Goal: Task Accomplishment & Management: Use online tool/utility

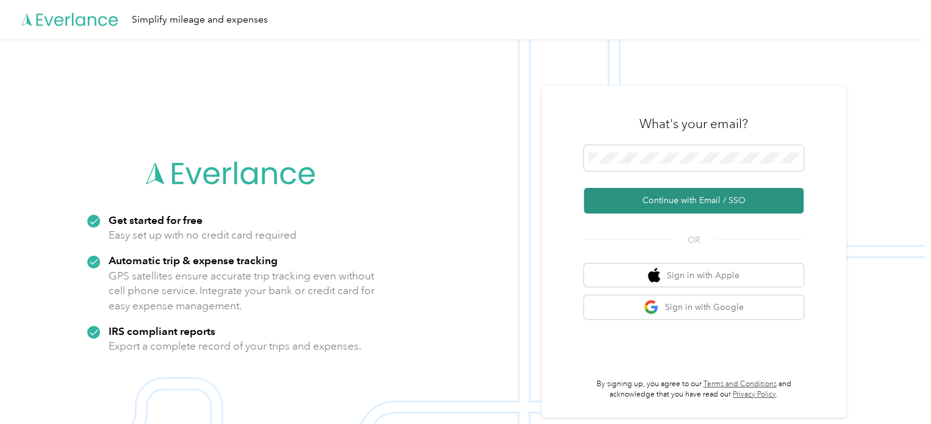
click at [665, 201] on button "Continue with Email / SSO" at bounding box center [694, 201] width 220 height 26
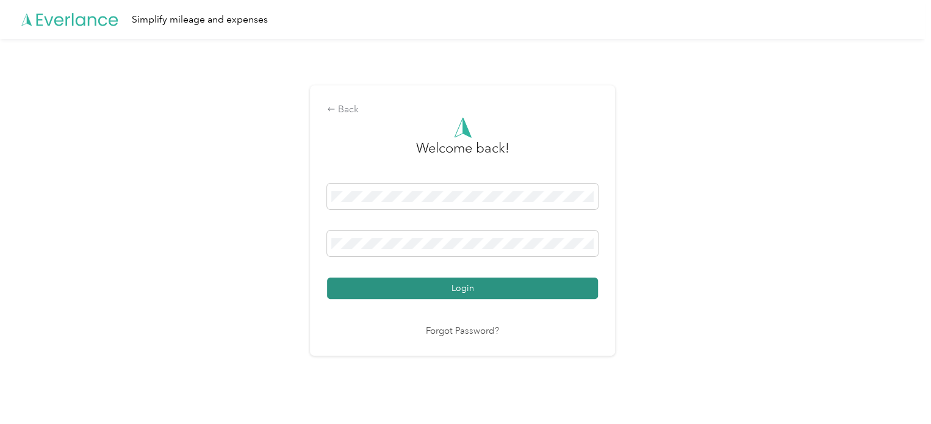
click at [518, 282] on button "Login" at bounding box center [462, 288] width 271 height 21
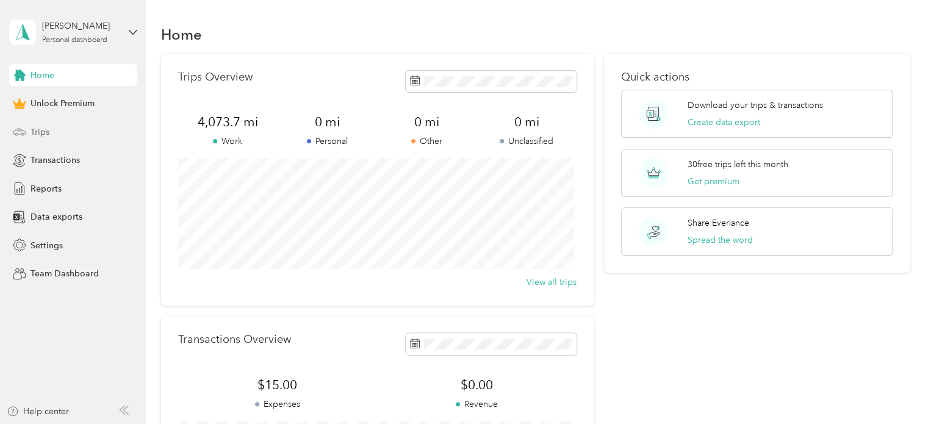
click at [26, 134] on icon at bounding box center [19, 131] width 13 height 13
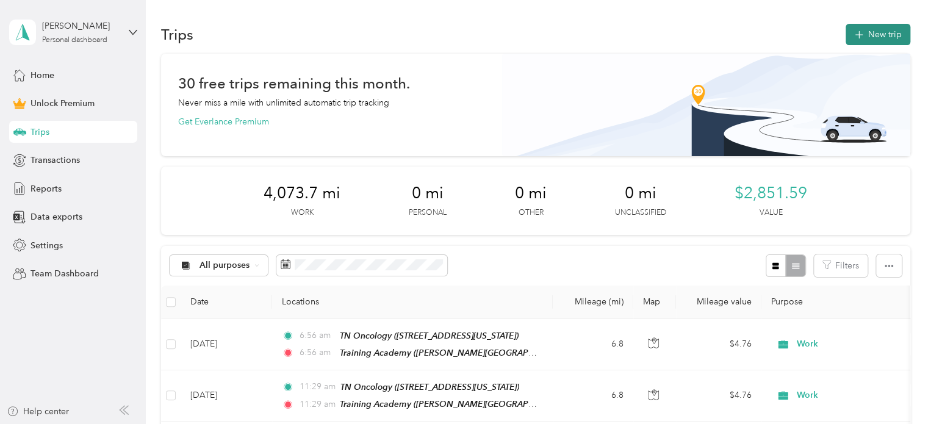
click at [862, 26] on button "New trip" at bounding box center [877, 34] width 65 height 21
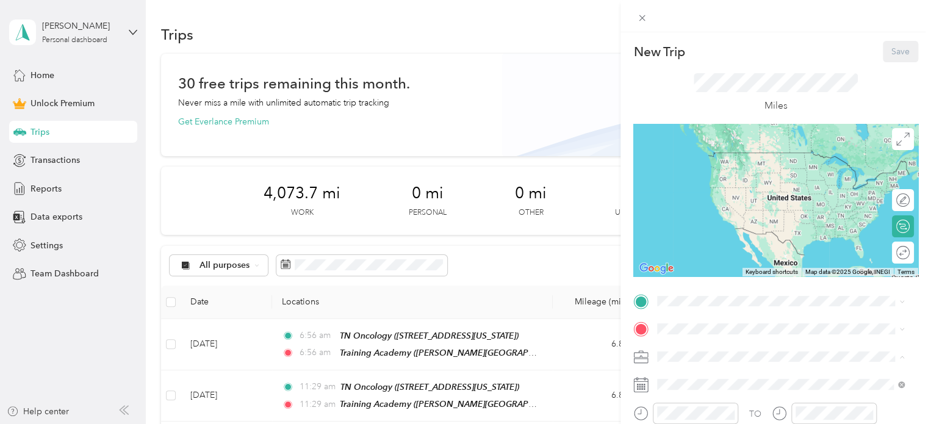
click at [676, 188] on li "Work" at bounding box center [781, 185] width 256 height 21
click at [657, 307] on span at bounding box center [785, 302] width 265 height 20
click at [689, 295] on span at bounding box center [785, 302] width 265 height 20
click at [731, 176] on span "[STREET_ADDRESS][US_STATE]" at bounding box center [741, 170] width 122 height 10
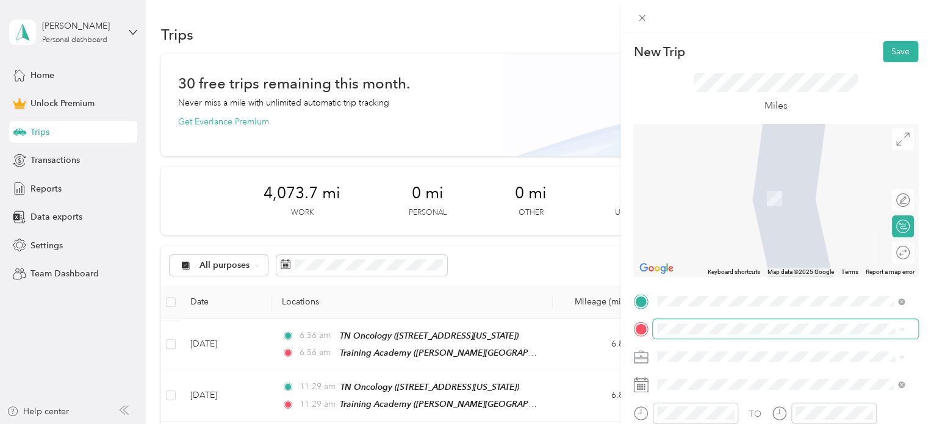
click at [694, 338] on span at bounding box center [785, 329] width 265 height 20
click at [723, 276] on li "TN Oncology [STREET_ADDRESS][US_STATE]" at bounding box center [781, 281] width 256 height 38
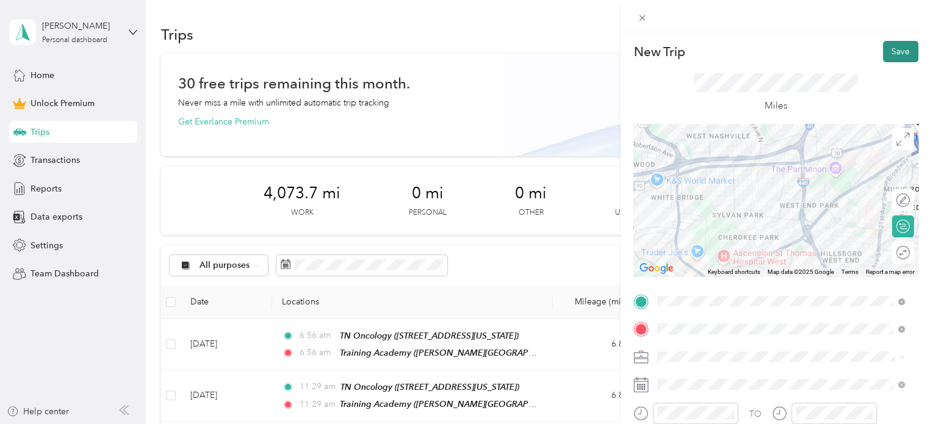
click at [886, 49] on button "Save" at bounding box center [900, 51] width 35 height 21
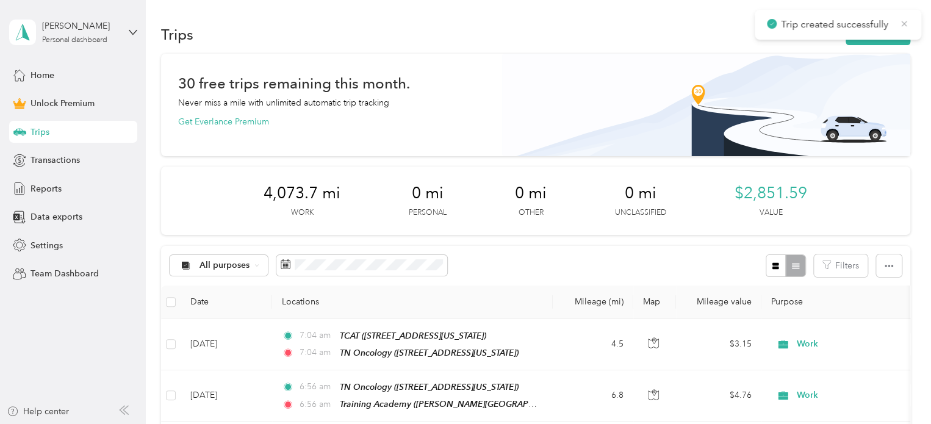
click at [902, 21] on icon at bounding box center [903, 23] width 5 height 5
